Goal: Find specific page/section: Find specific page/section

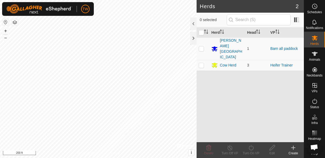
scroll to position [311, 0]
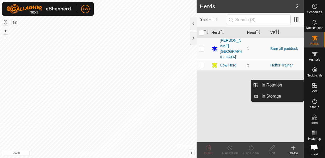
click at [316, 90] on span "VPs" at bounding box center [315, 91] width 6 height 3
click at [277, 86] on span "In Rotation" at bounding box center [272, 85] width 20 height 6
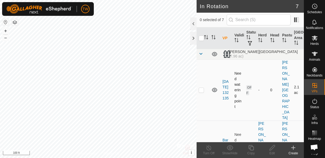
click at [215, 88] on icon at bounding box center [214, 90] width 5 height 4
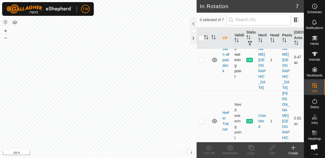
scroll to position [94, 0]
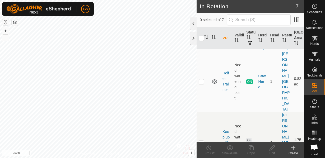
scroll to position [135, 0]
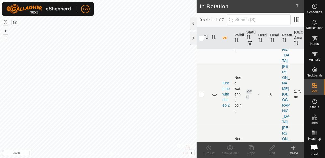
scroll to position [180, 0]
